Goal: Complete application form

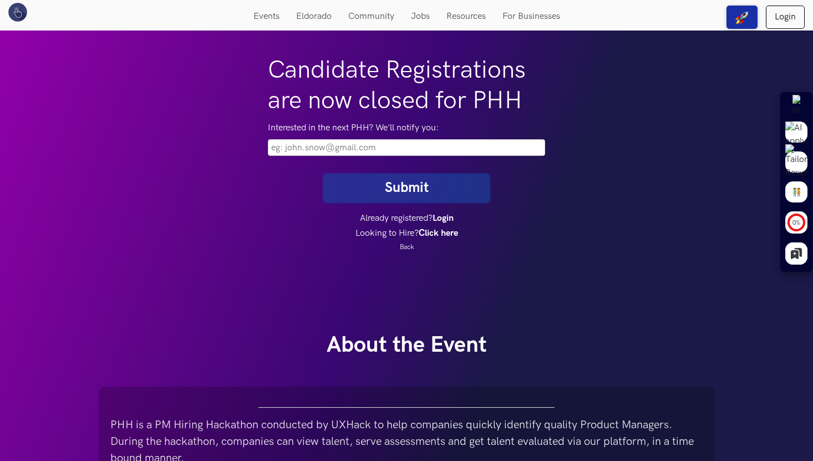
scroll to position [195, 0]
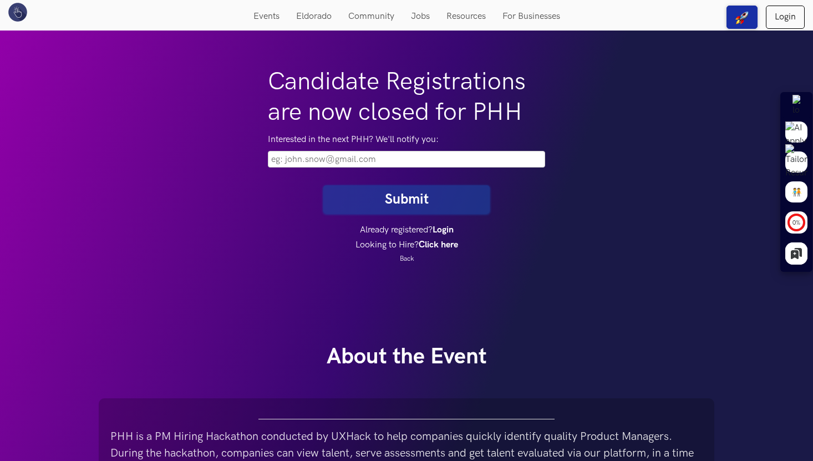
click at [333, 163] on input "email" at bounding box center [406, 159] width 277 height 17
click at [353, 156] on input "email" at bounding box center [406, 159] width 277 height 17
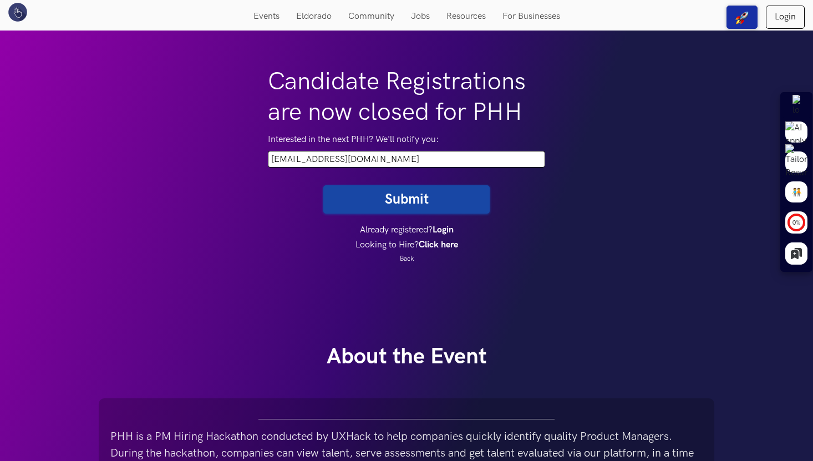
type input "[EMAIL_ADDRESS][DOMAIN_NAME]"
click at [390, 202] on button "Submit" at bounding box center [406, 199] width 166 height 28
click at [421, 200] on button "Submit" at bounding box center [406, 199] width 166 height 28
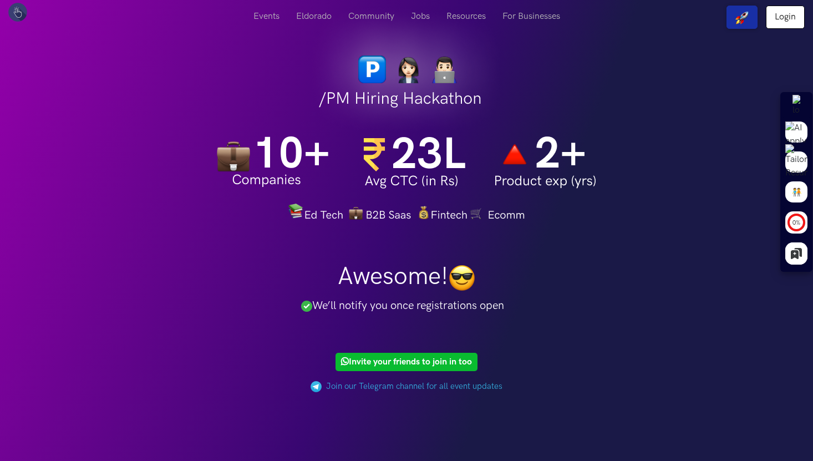
click at [236, 187] on img at bounding box center [407, 111] width 380 height 222
